Goal: Task Accomplishment & Management: Complete application form

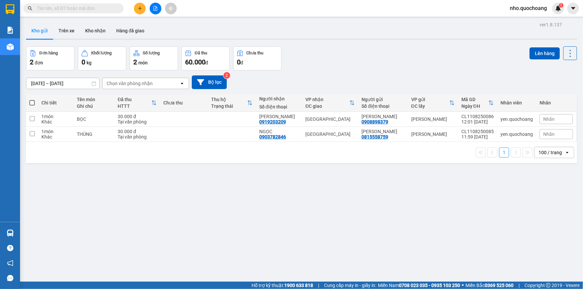
click at [170, 197] on div "ver 1.8.137 Kho gửi Trên xe Kho nhận Hàng đã giao Đơn hàng 2 đơn Khối lượng 0 k…" at bounding box center [301, 164] width 556 height 289
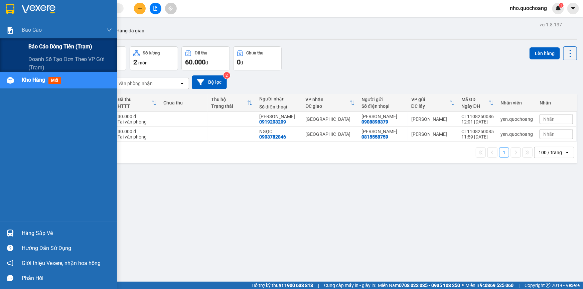
click at [33, 47] on span "Báo cáo dòng tiền (trạm)" at bounding box center [60, 46] width 64 height 8
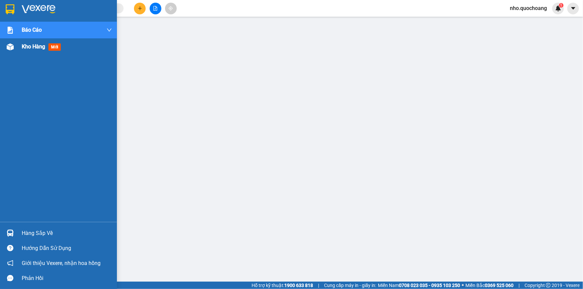
click at [22, 50] on span "Kho hàng" at bounding box center [33, 46] width 23 height 6
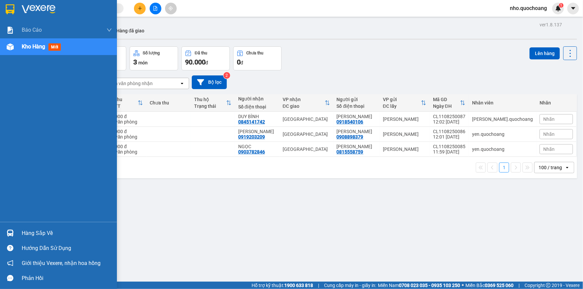
click at [45, 232] on div "Hàng sắp về" at bounding box center [67, 234] width 90 height 10
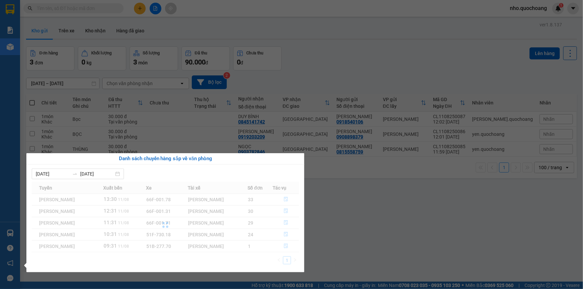
click at [344, 224] on section "Kết quả tìm kiếm ( 0 ) Bộ lọc No Data nho.quochoang 1 Báo cáo Báo cáo dòng tiền…" at bounding box center [291, 144] width 583 height 289
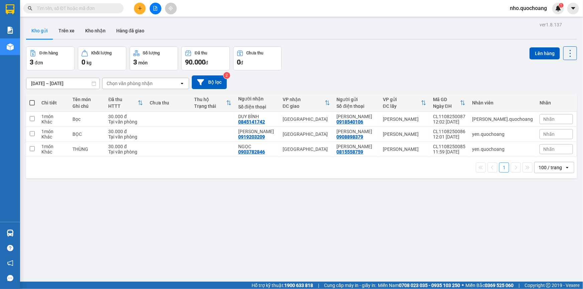
click at [105, 9] on input "text" at bounding box center [76, 8] width 79 height 7
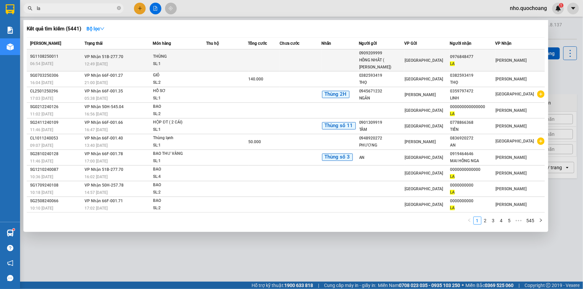
type input "la"
click at [384, 59] on div "HỒNG NHẤT ( ĐẶNG PHÚC VĨNH)" at bounding box center [381, 64] width 45 height 14
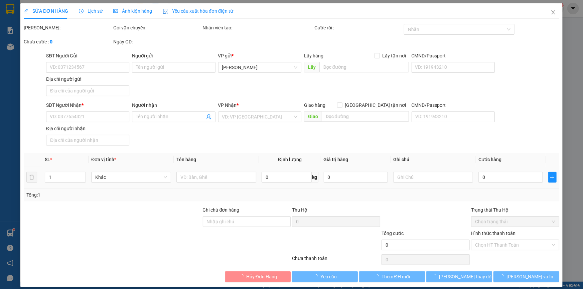
type input "0909209999"
type input "HỒNG NHẤT ( ĐẶNG PHÚC VĨNH)"
type input "2202-2204 QL 50 ĐA PHƯỚC, BÌNH CHÁNH"
type input "0976848477"
type input "LA"
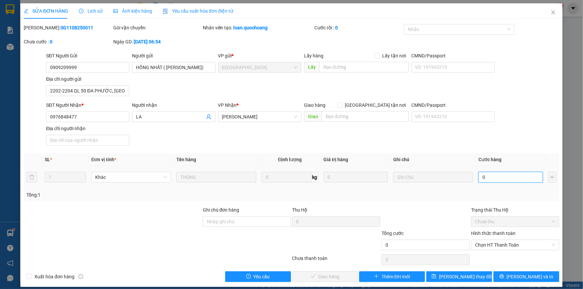
click at [492, 180] on input "0" at bounding box center [510, 177] width 64 height 11
type input "12"
drag, startPoint x: 491, startPoint y: 180, endPoint x: 438, endPoint y: 194, distance: 55.4
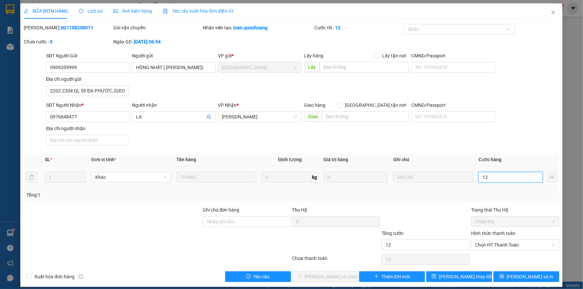
click at [438, 194] on div "SL * Đơn vị tính * Tên hàng Định lượng Giá trị hàng Ghi chú Cước hàng 1 Khác TH…" at bounding box center [292, 177] width 536 height 48
type input "1"
type input "13"
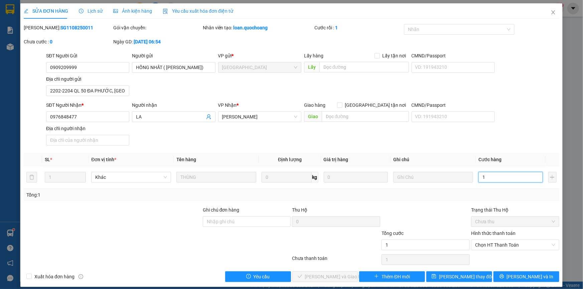
type input "13"
type input "130"
click at [494, 248] on span "Chọn HT Thanh Toán" at bounding box center [515, 245] width 80 height 10
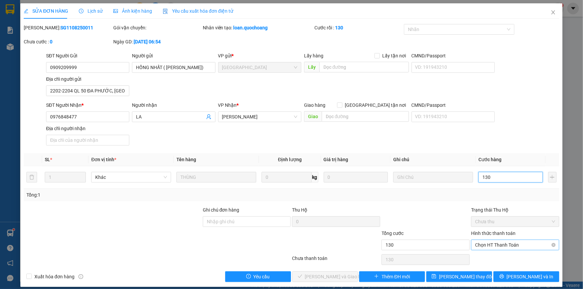
type input "130"
type input "130.000"
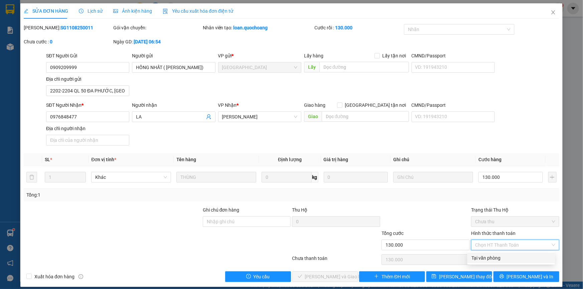
drag, startPoint x: 494, startPoint y: 261, endPoint x: 337, endPoint y: 266, distance: 157.4
click at [492, 261] on div "Tại văn phòng" at bounding box center [511, 258] width 80 height 7
type input "0"
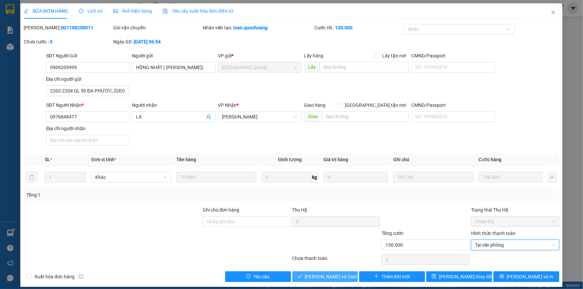
click at [333, 274] on span "Lưu và Giao hàng" at bounding box center [337, 276] width 64 height 7
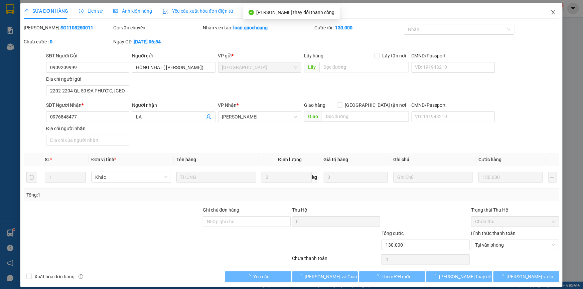
click at [551, 12] on icon "close" at bounding box center [553, 12] width 5 height 5
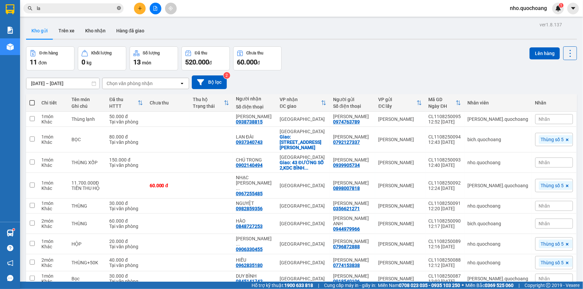
click at [119, 6] on icon "close-circle" at bounding box center [119, 8] width 4 height 4
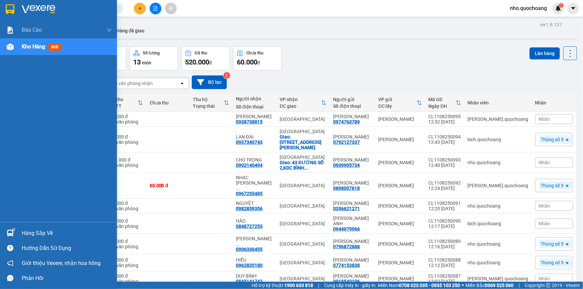
drag, startPoint x: 32, startPoint y: 236, endPoint x: 43, endPoint y: 234, distance: 10.8
click at [33, 235] on div "Hàng sắp về" at bounding box center [67, 234] width 90 height 10
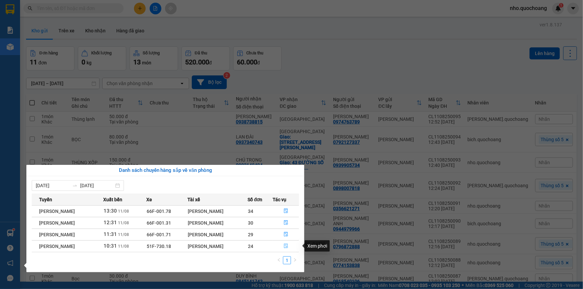
click at [290, 247] on button "button" at bounding box center [286, 246] width 26 height 11
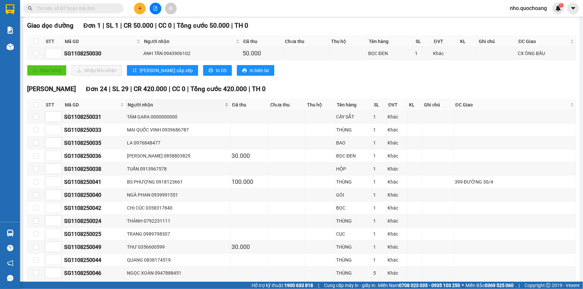
scroll to position [182, 0]
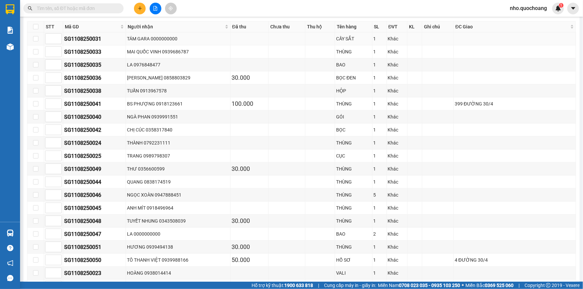
click at [155, 39] on div "TÁM GARA 0000000000" at bounding box center [178, 38] width 102 height 7
click at [150, 123] on tbody "SG1108250031 TÁM GARA 0000000000 CÂY SẮT 1 Khác SG1108250033 MAI QUỐC VINH 0939…" at bounding box center [301, 188] width 549 height 313
click at [150, 150] on td "TRANG 0989798307" at bounding box center [178, 156] width 105 height 13
click at [156, 184] on td "QUANG 0838174519" at bounding box center [178, 182] width 105 height 13
drag, startPoint x: 153, startPoint y: 245, endPoint x: 156, endPoint y: 241, distance: 4.8
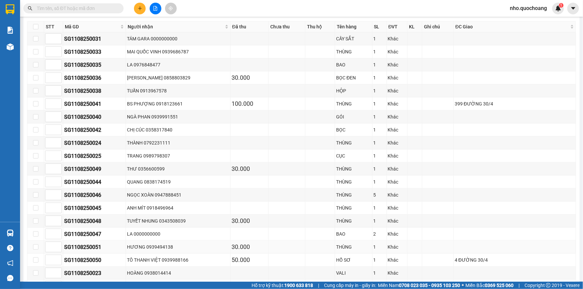
click at [153, 245] on div "HƯƠNG 0939494138" at bounding box center [178, 247] width 102 height 7
click at [167, 235] on div "LA 0000000000" at bounding box center [178, 234] width 102 height 7
drag, startPoint x: 162, startPoint y: 63, endPoint x: 147, endPoint y: 34, distance: 33.0
click at [161, 61] on div "LA 0976848477" at bounding box center [178, 64] width 102 height 7
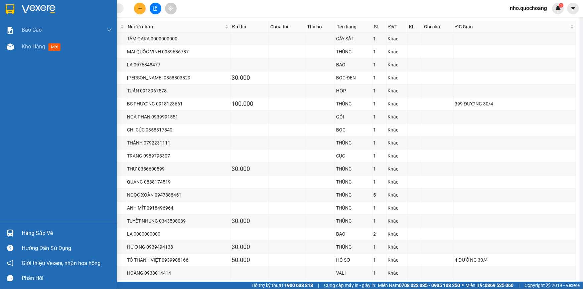
click at [22, 231] on div "Hàng sắp về" at bounding box center [67, 234] width 90 height 10
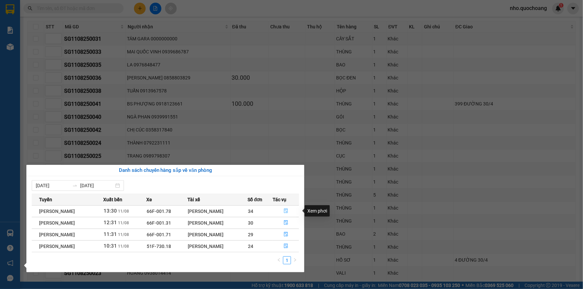
click at [289, 212] on button "button" at bounding box center [286, 211] width 26 height 11
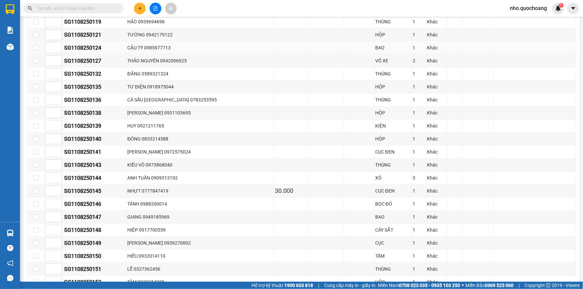
scroll to position [334, 0]
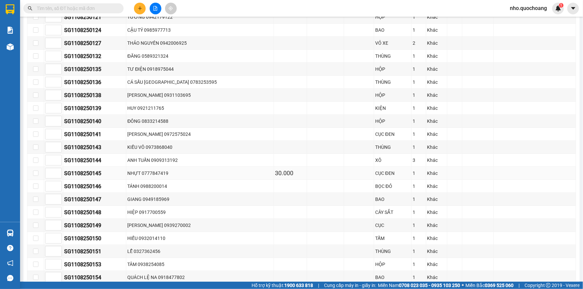
click at [209, 175] on td "NHỰT 0777847419" at bounding box center [199, 173] width 147 height 13
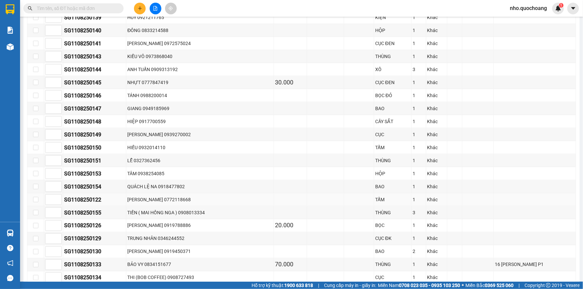
click at [168, 200] on td "TRẦN TRIỆU VỸ 0772118668" at bounding box center [199, 199] width 147 height 13
click at [169, 210] on div "TIỀN ( MAI HỒNG NGA ) 0908013334" at bounding box center [199, 212] width 145 height 7
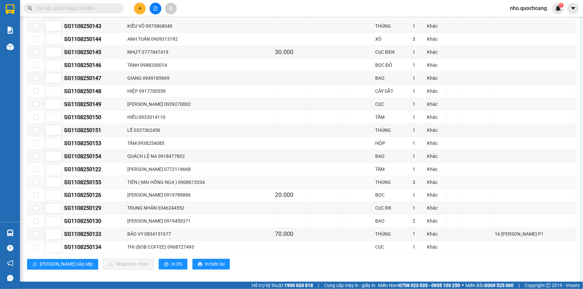
scroll to position [458, 0]
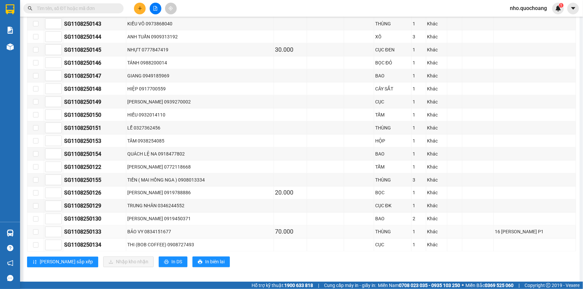
click at [495, 231] on div "16 TÔN THẤT TÙNG P1" at bounding box center [535, 232] width 80 height 7
click at [517, 229] on div "16 TÔN THẤT TÙNG P1" at bounding box center [535, 232] width 80 height 7
click at [527, 229] on div "16 TÔN THẤT TÙNG P1" at bounding box center [535, 232] width 80 height 7
drag, startPoint x: 537, startPoint y: 229, endPoint x: 548, endPoint y: 229, distance: 11.0
click at [544, 229] on div "16 TÔN THẤT TÙNG P1" at bounding box center [535, 232] width 80 height 7
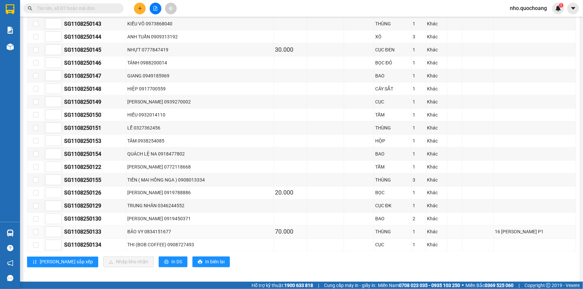
click at [552, 229] on div "16 TÔN THẤT TÙNG P1" at bounding box center [535, 232] width 80 height 7
drag, startPoint x: 537, startPoint y: 230, endPoint x: 522, endPoint y: 231, distance: 14.7
click at [533, 230] on div "16 TÔN THẤT TÙNG P1" at bounding box center [535, 232] width 80 height 7
click at [521, 231] on div "16 TÔN THẤT TÙNG P1" at bounding box center [535, 232] width 80 height 7
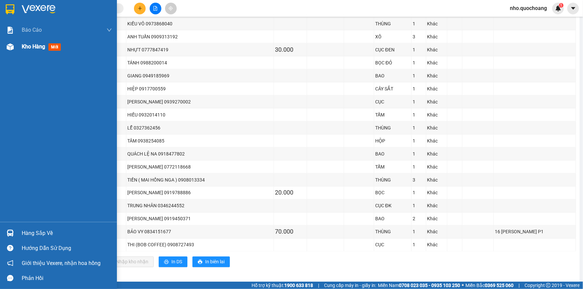
click at [19, 49] on div "Kho hàng mới" at bounding box center [58, 46] width 117 height 17
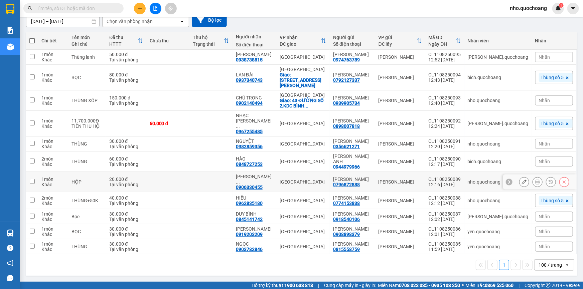
scroll to position [72, 0]
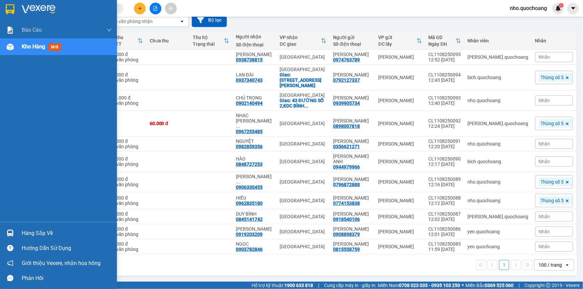
click at [48, 240] on div "Hàng sắp về Hướng dẫn sử dụng Giới thiệu Vexere, nhận hoa hồng Phản hồi" at bounding box center [58, 254] width 117 height 64
click at [46, 232] on div "Hàng sắp về" at bounding box center [67, 234] width 90 height 10
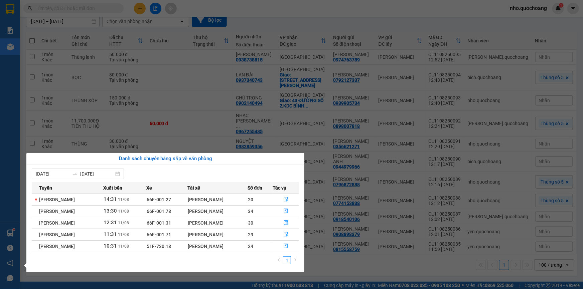
click at [0, 161] on div "Báo cáo Báo cáo dòng tiền (trạm) Doanh số tạo đơn theo VP gửi (trạm) Kho hàng m…" at bounding box center [10, 144] width 20 height 289
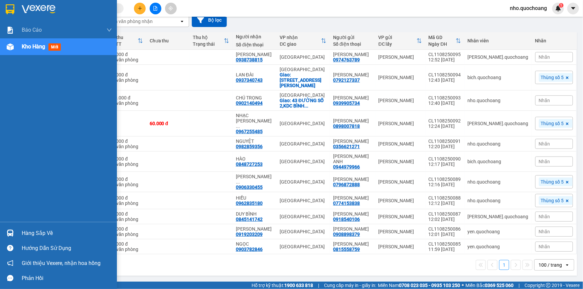
drag, startPoint x: 3, startPoint y: 157, endPoint x: 32, endPoint y: 227, distance: 75.9
click at [3, 157] on div "Báo cáo Báo cáo dòng tiền (trạm) Doanh số tạo đơn theo VP gửi (trạm) Kho hàng m…" at bounding box center [58, 122] width 117 height 200
click at [35, 229] on div "Hàng sắp về" at bounding box center [67, 234] width 90 height 10
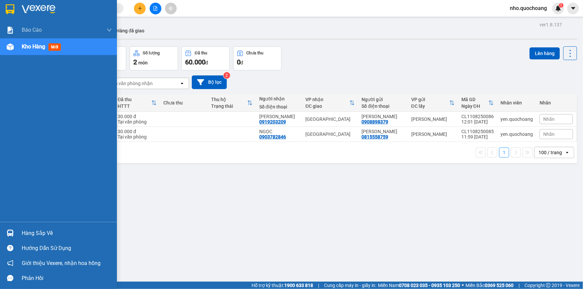
click at [37, 231] on div "ver 1.8.137 Kho gửi Trên xe Kho nhận Hàng đã giao Đơn hàng 2 đơn Khối lượng 0 k…" at bounding box center [301, 164] width 556 height 289
click at [31, 232] on div "Hàng sắp về" at bounding box center [67, 234] width 90 height 10
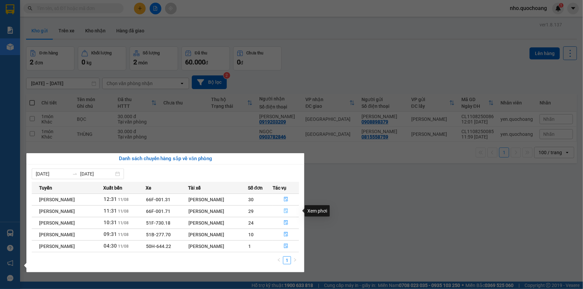
click at [286, 211] on icon "file-done" at bounding box center [286, 211] width 5 height 5
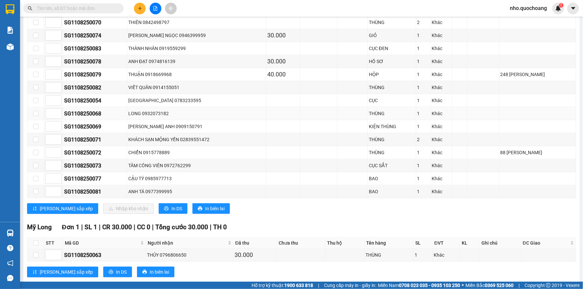
scroll to position [334, 0]
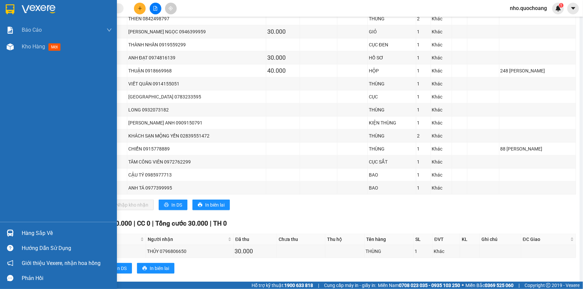
drag, startPoint x: 36, startPoint y: 231, endPoint x: 74, endPoint y: 231, distance: 37.8
click at [37, 231] on div "Hàng sắp về" at bounding box center [67, 234] width 90 height 10
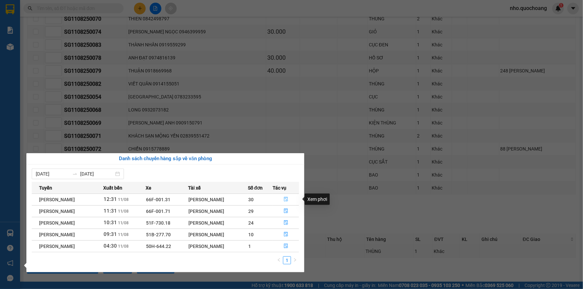
click at [288, 201] on icon "file-done" at bounding box center [286, 199] width 4 height 5
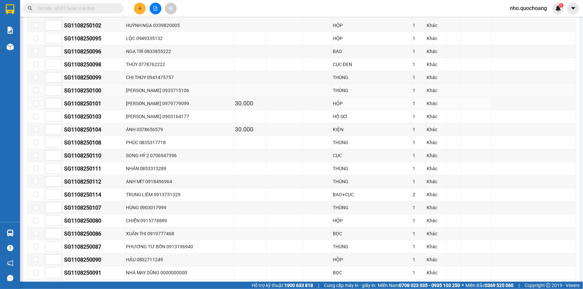
scroll to position [184, 0]
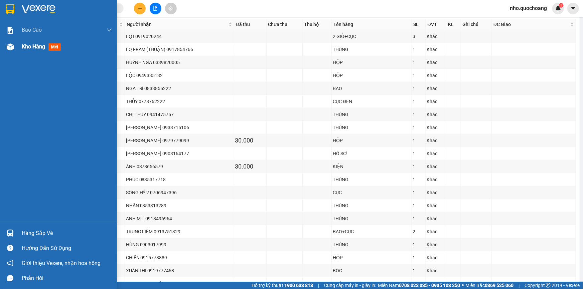
click at [24, 52] on div "Kho hàng mới" at bounding box center [67, 46] width 90 height 17
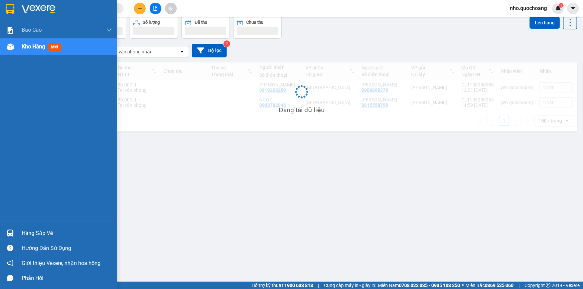
scroll to position [30, 0]
